Goal: Check status: Check status

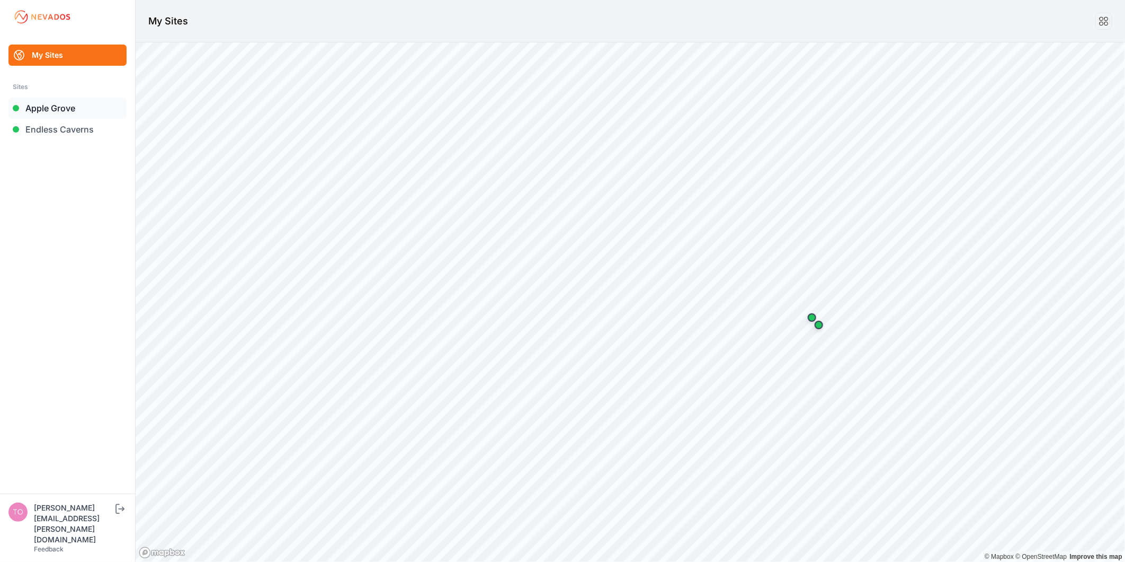
click at [91, 105] on link "Apple Grove" at bounding box center [67, 107] width 118 height 21
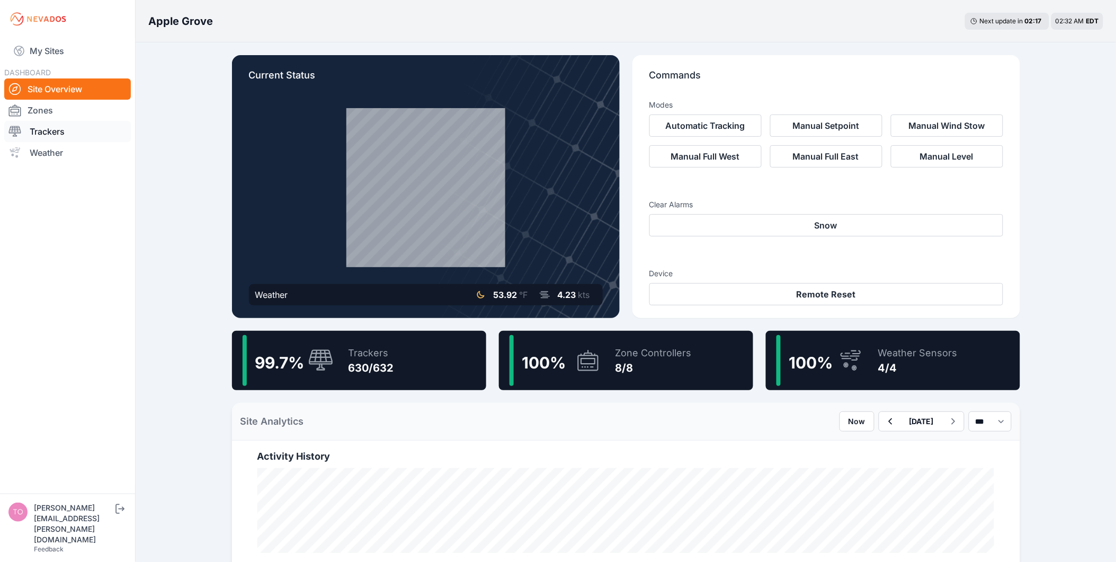
click at [76, 125] on link "Trackers" at bounding box center [67, 131] width 127 height 21
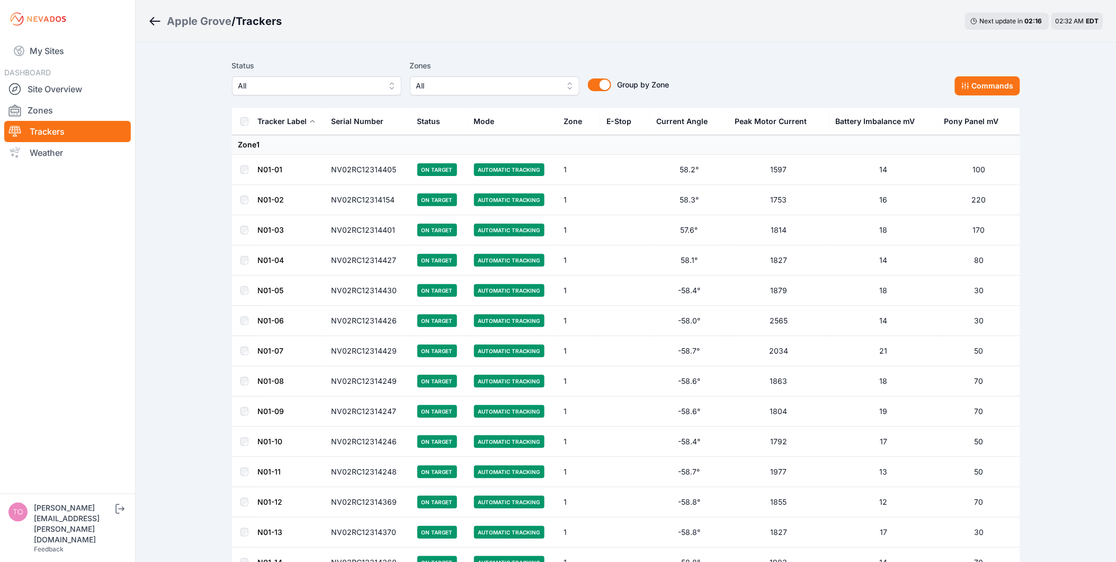
click at [319, 89] on span "All" at bounding box center [309, 85] width 142 height 13
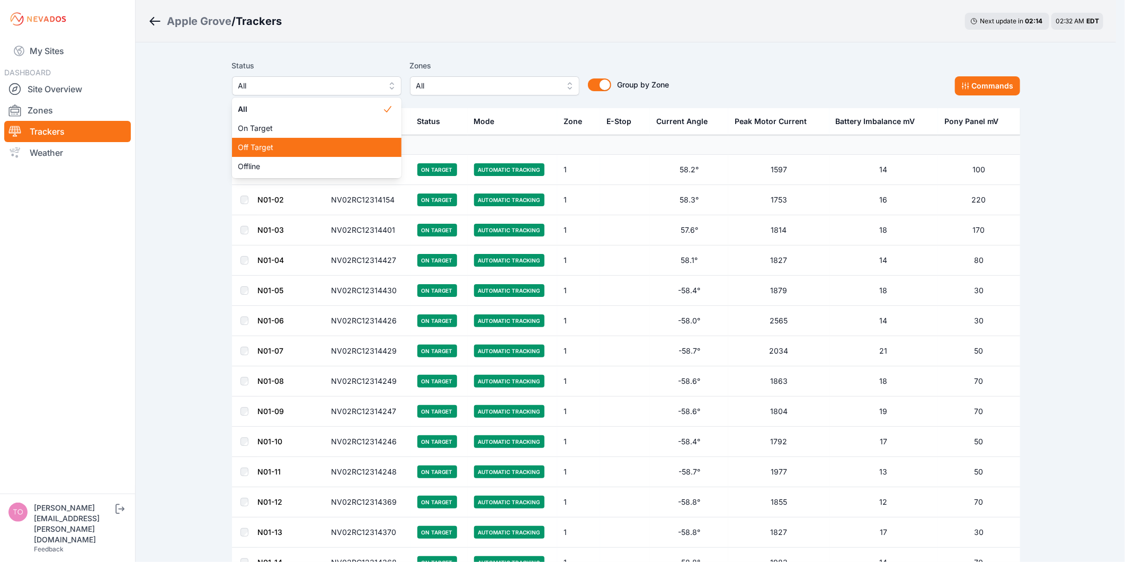
click at [315, 148] on span "Off Target" at bounding box center [310, 147] width 144 height 11
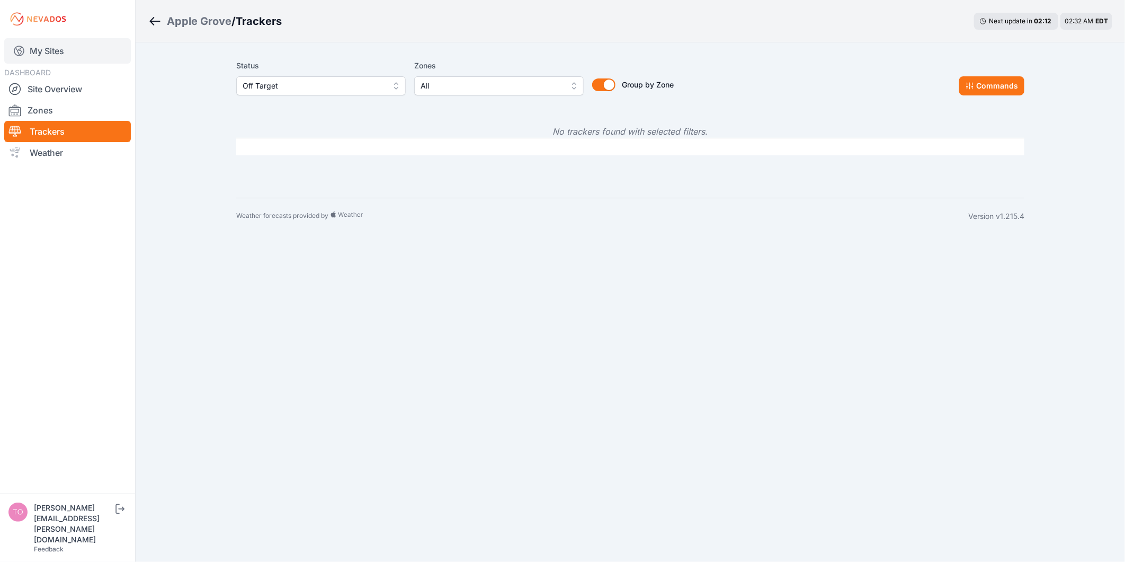
click at [56, 49] on link "My Sites" at bounding box center [67, 50] width 127 height 25
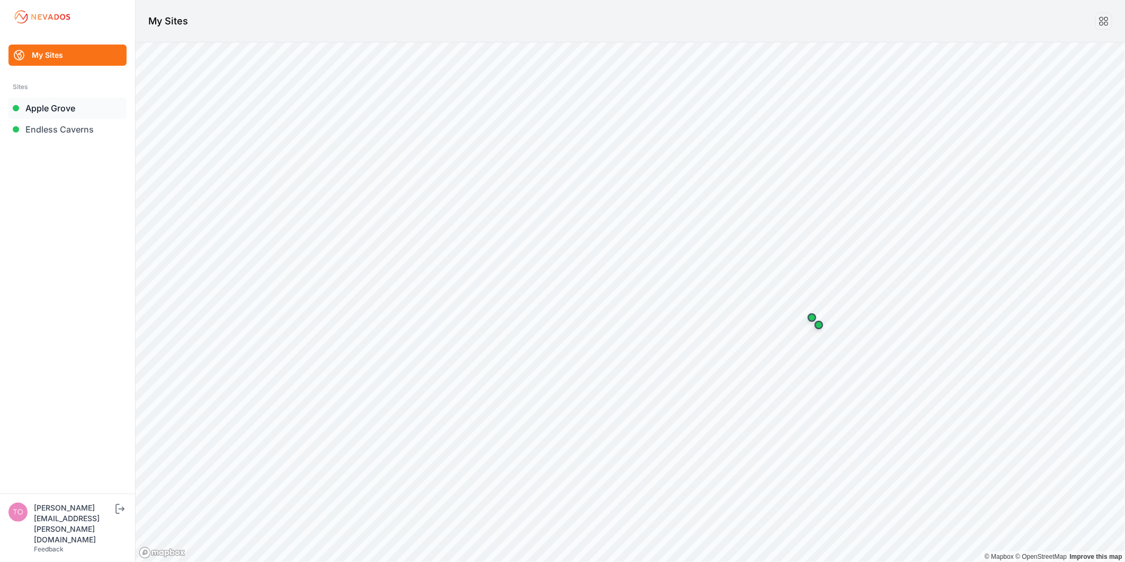
click at [64, 106] on link "Apple Grove" at bounding box center [67, 107] width 118 height 21
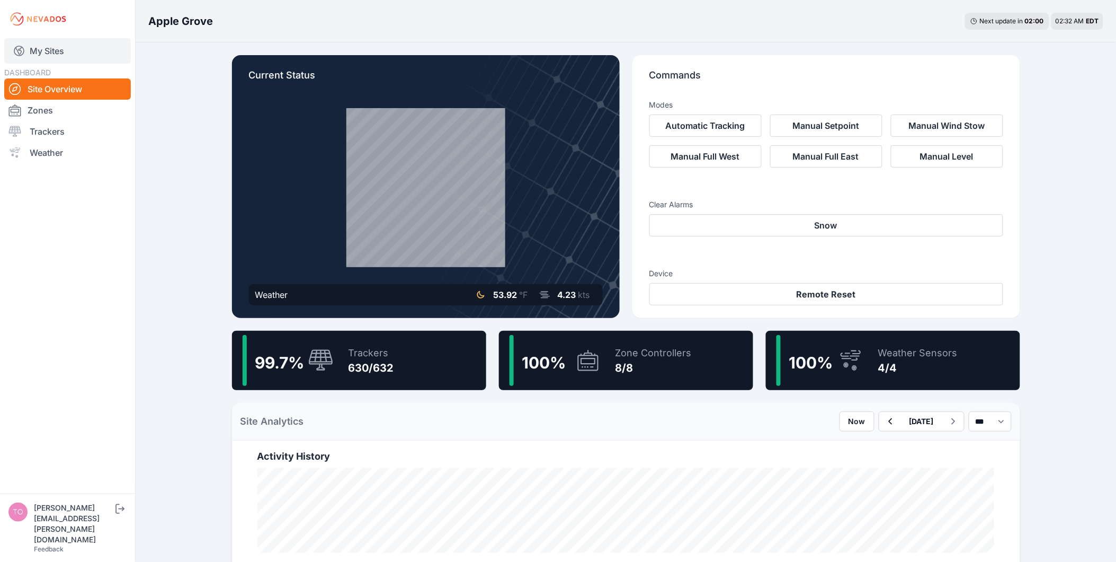
click at [46, 59] on link "My Sites" at bounding box center [67, 50] width 127 height 25
